Goal: Transaction & Acquisition: Purchase product/service

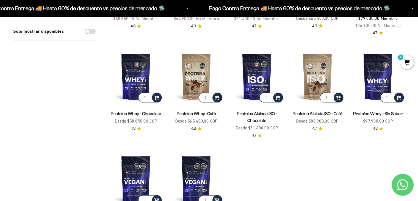
scroll to position [148, 0]
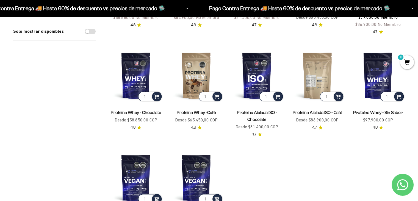
click at [311, 75] on img at bounding box center [317, 75] width 54 height 54
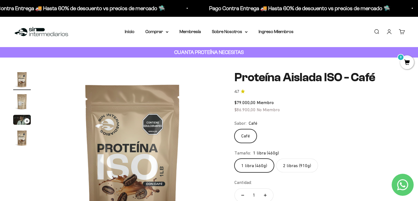
drag, startPoint x: 415, startPoint y: 13, endPoint x: 410, endPoint y: 0, distance: 14.6
click at [410, 0] on div "Pago Contra Entrega 🚚 Hasta 60% de descuento vs precios de mercado 🛸 Pago Contr…" at bounding box center [209, 8] width 418 height 16
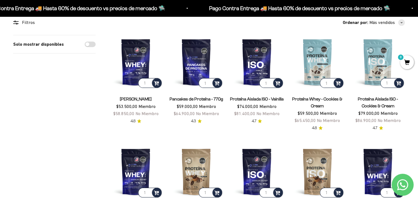
scroll to position [24, 0]
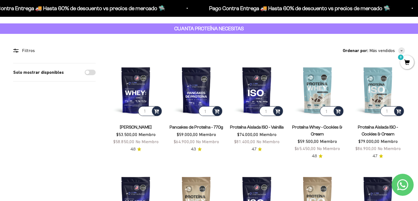
click at [91, 71] on input "Solo mostrar disponibles" at bounding box center [90, 71] width 11 height 5
checkbox input "true"
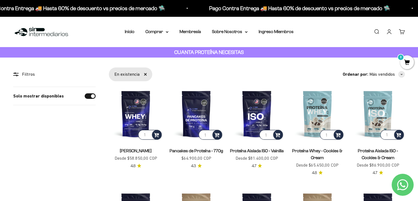
click at [144, 74] on link "Quitar filtro «En existencia»" at bounding box center [145, 74] width 3 height 3
